Goal: Information Seeking & Learning: Learn about a topic

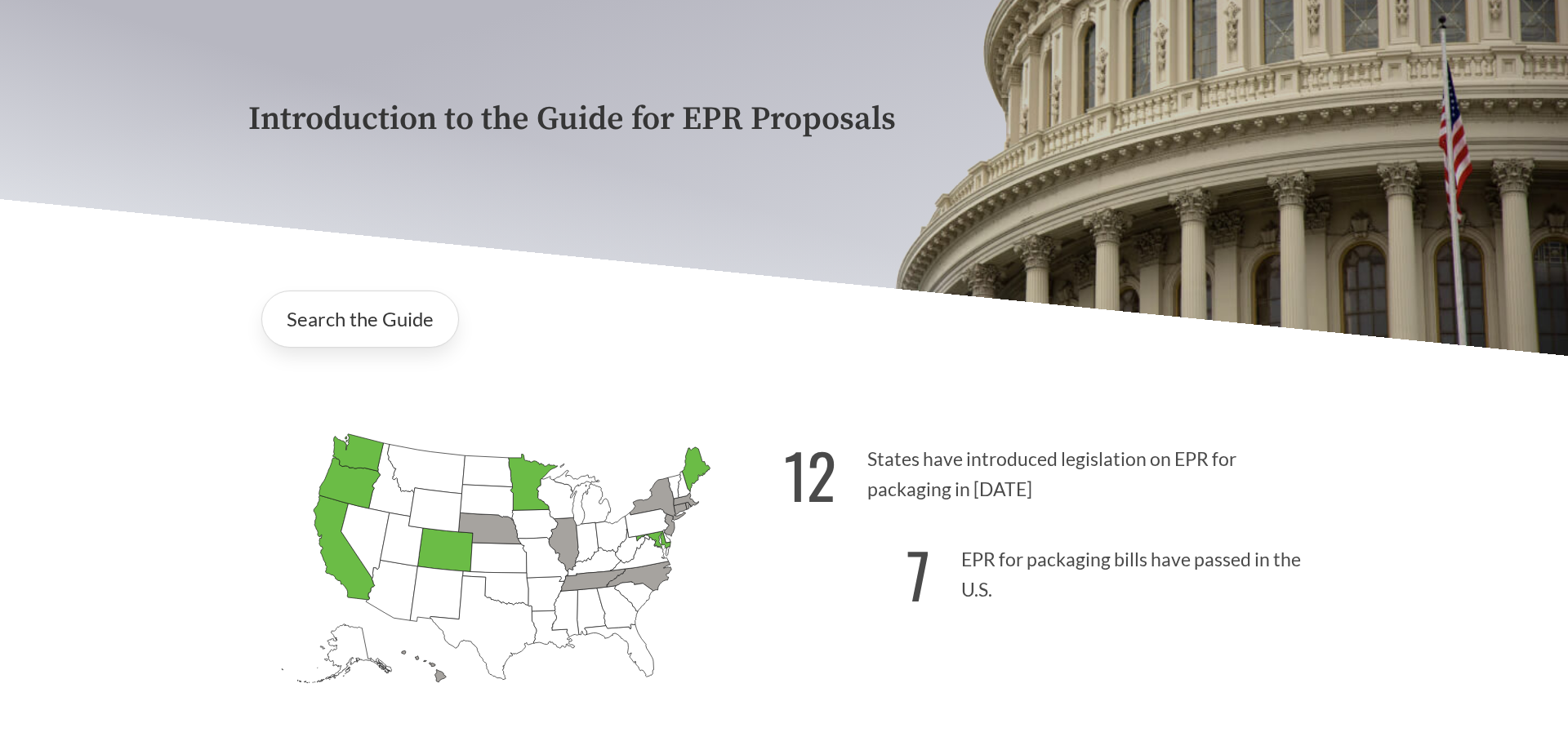
scroll to position [199, 0]
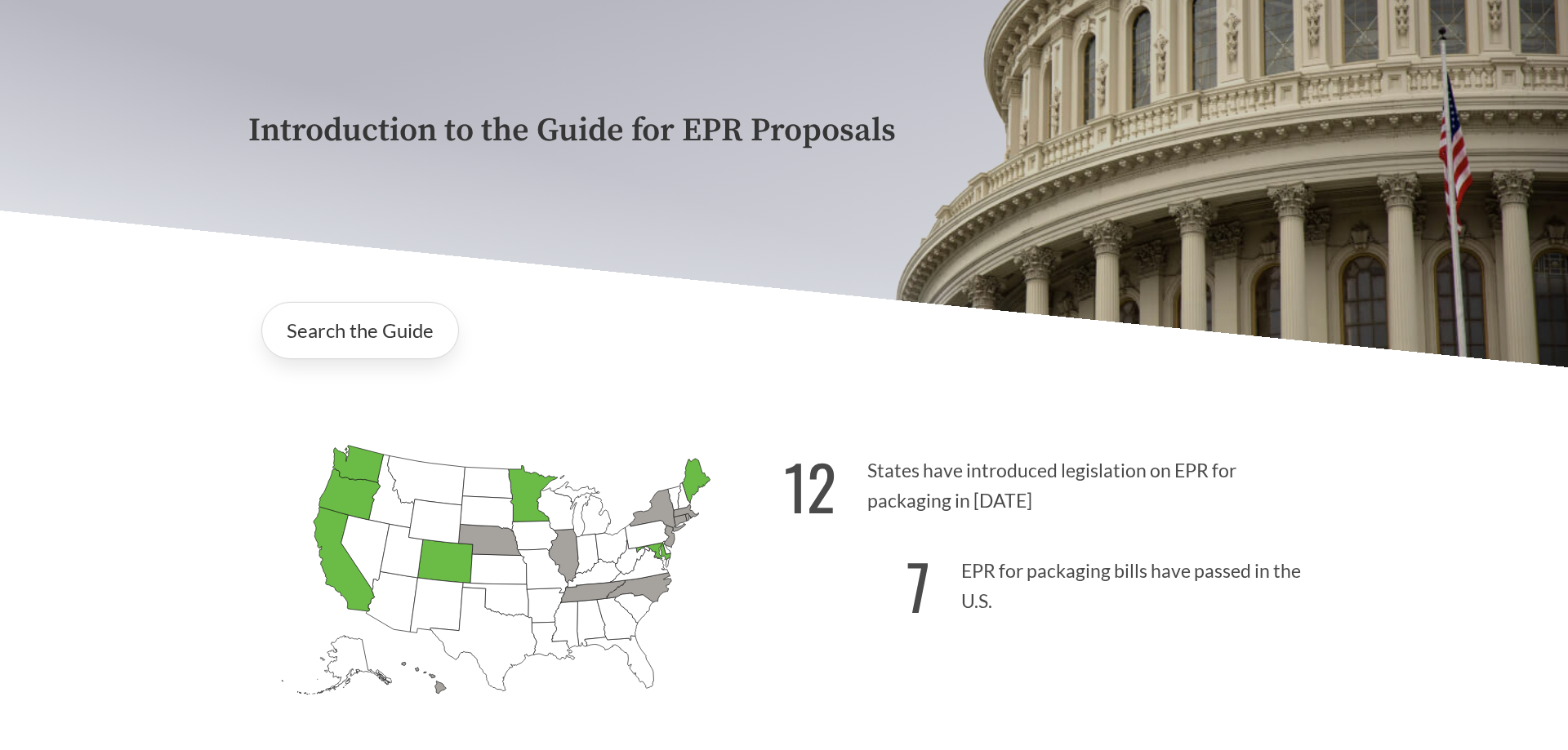
click at [691, 481] on icon "[US_STATE] Passed: 1" at bounding box center [697, 480] width 28 height 44
click at [395, 335] on link "Search the Guide" at bounding box center [360, 331] width 198 height 57
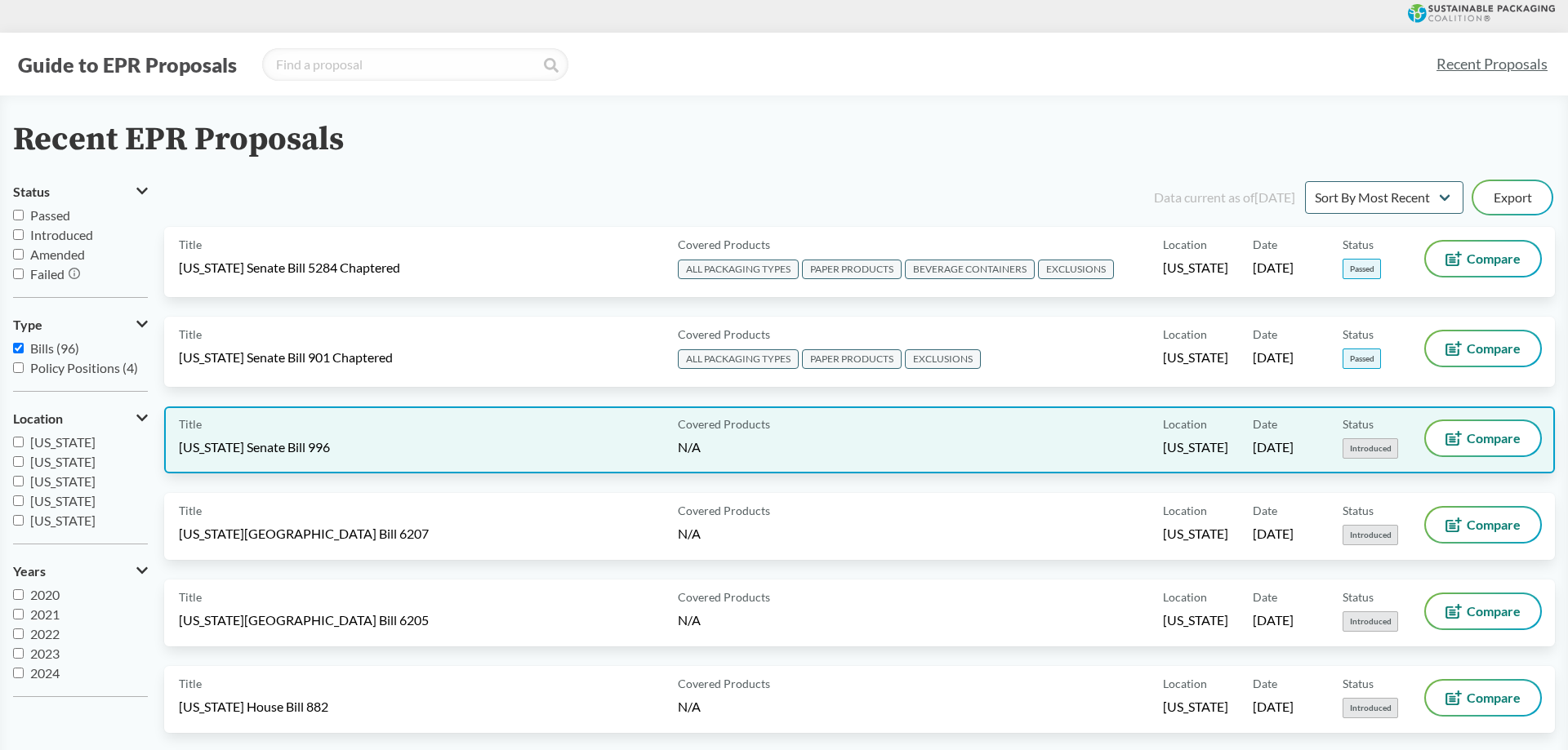
click at [938, 445] on div "Covered Products N/A" at bounding box center [917, 440] width 492 height 38
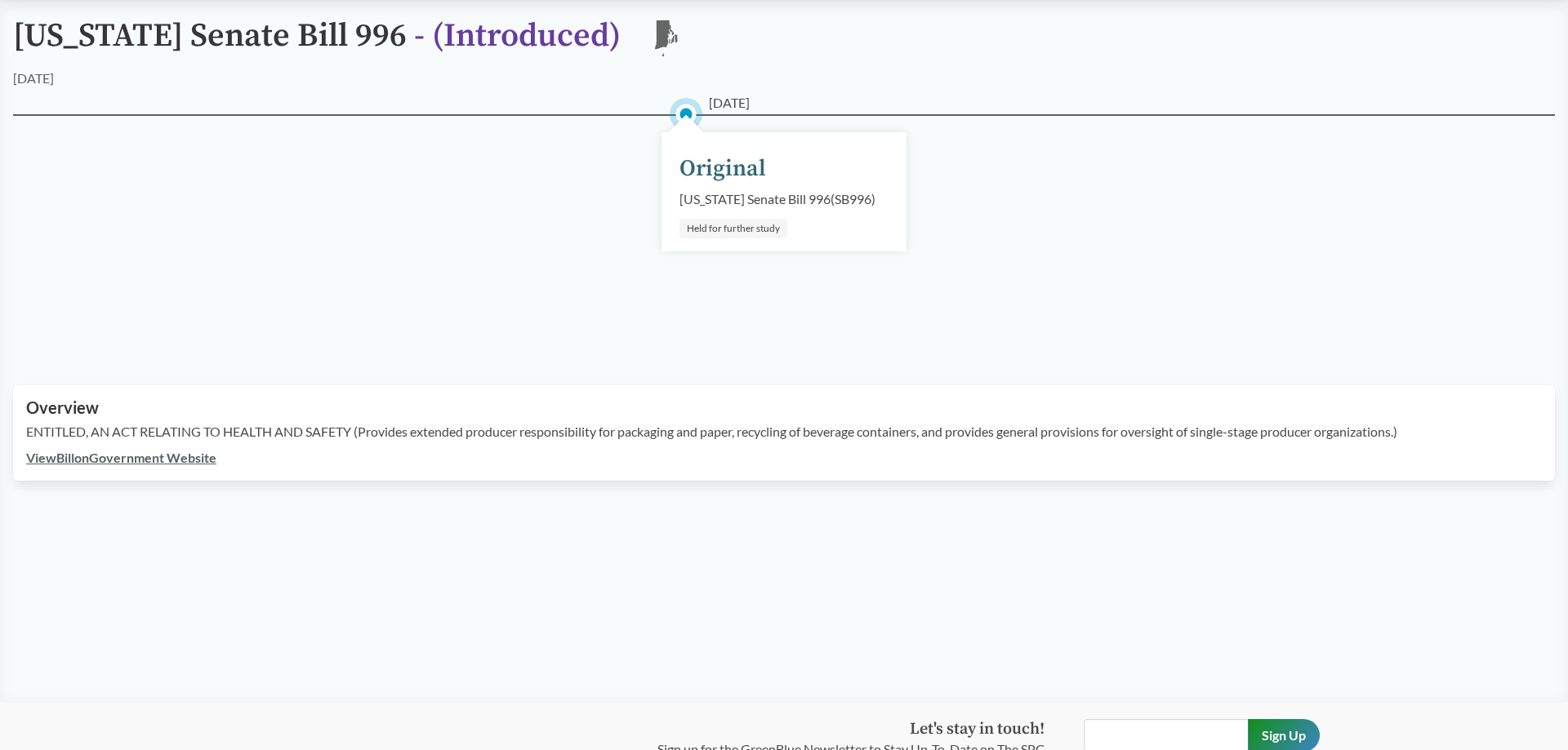
scroll to position [159, 0]
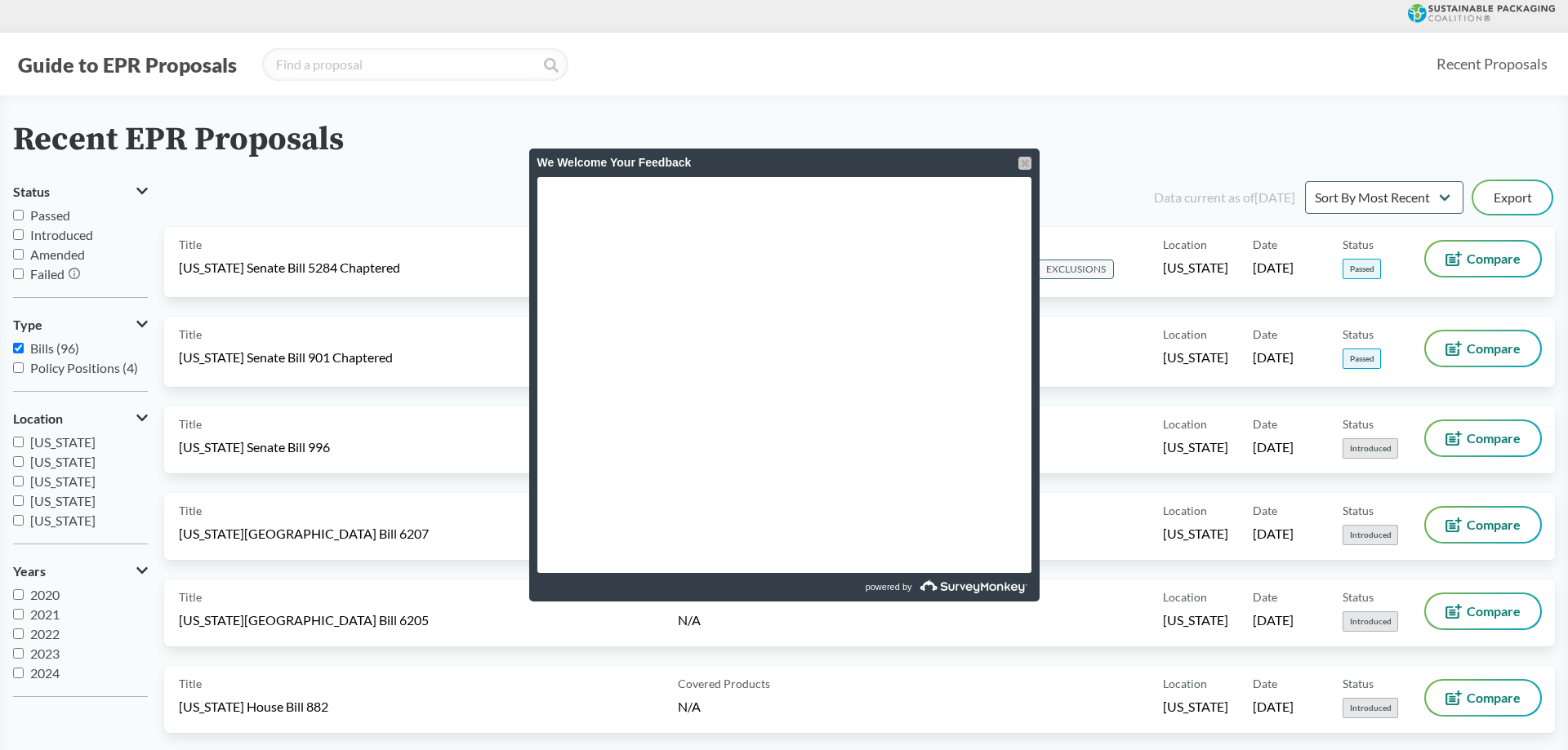
click at [1022, 166] on div at bounding box center [1024, 163] width 13 height 13
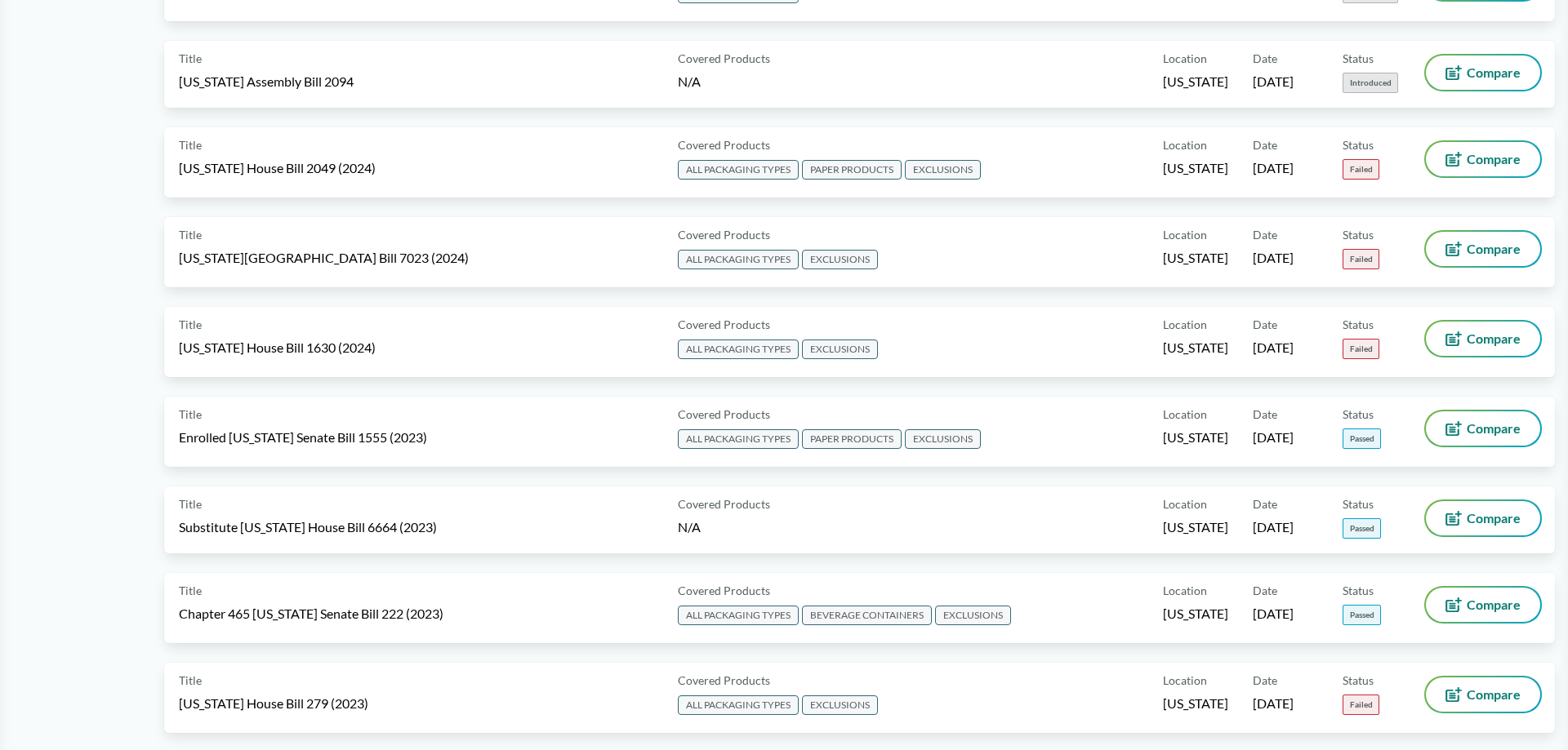
scroll to position [3070, 0]
